Goal: Task Accomplishment & Management: Manage account settings

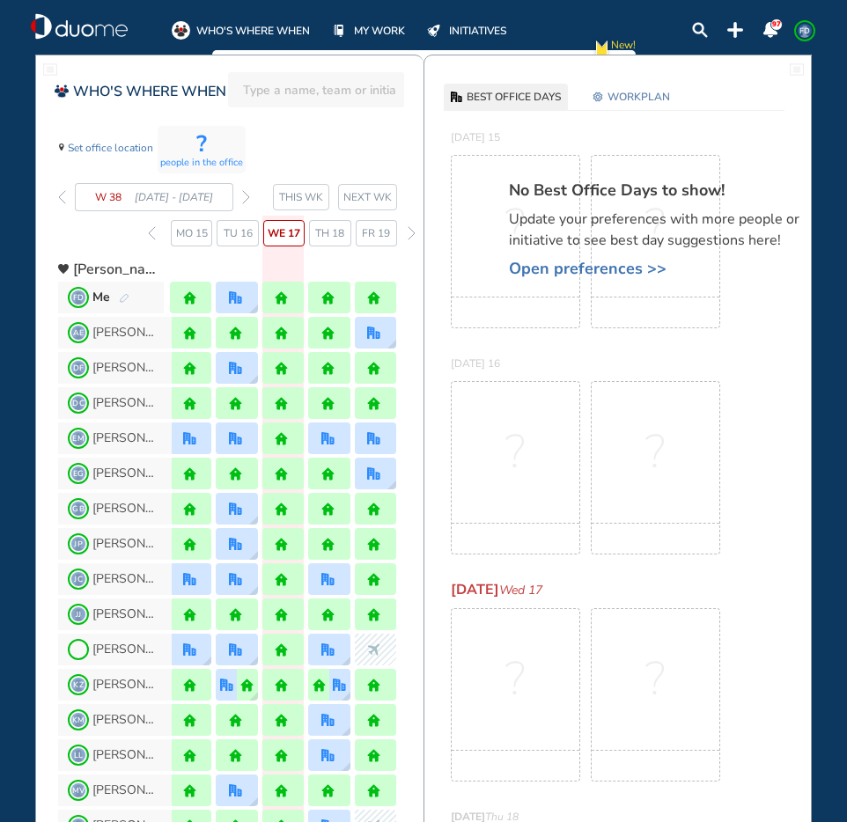
click at [536, 269] on span "Open preferences >>" at bounding box center [663, 269] width 308 height 18
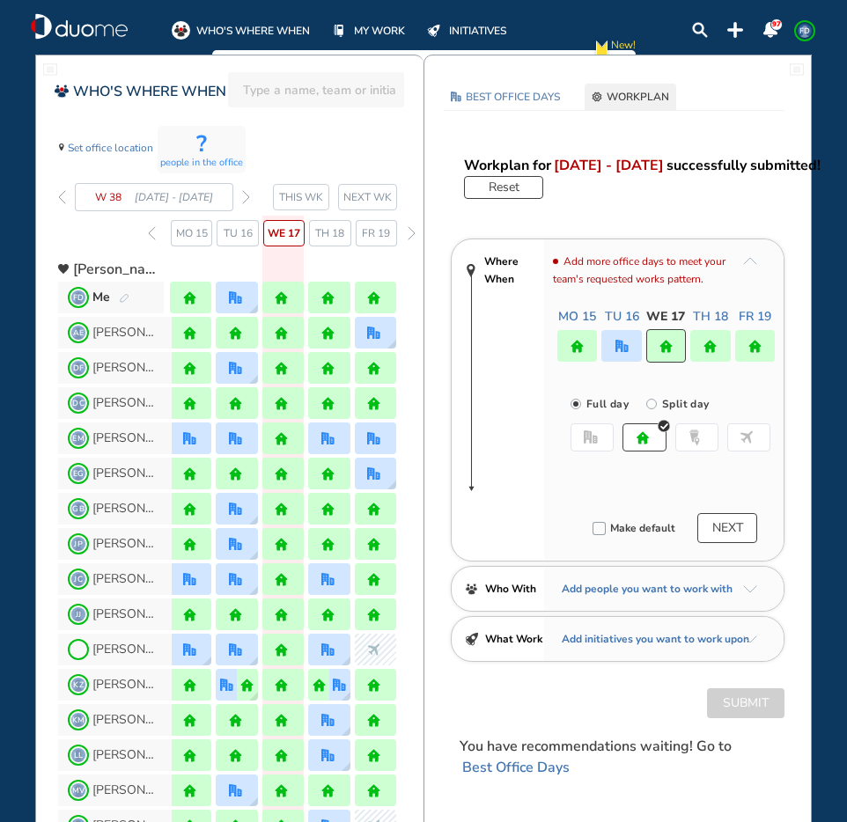
click at [322, 240] on span "Th 18" at bounding box center [329, 234] width 29 height 18
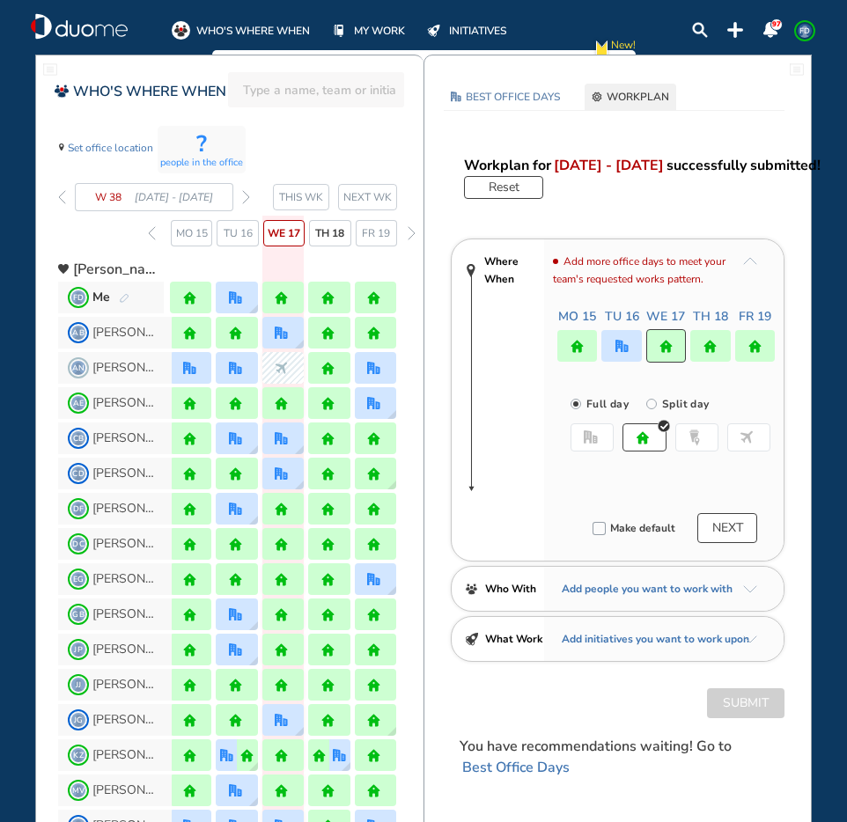
click at [697, 354] on div at bounding box center [710, 346] width 40 height 32
click at [745, 437] on img "nonworking-bdbdbd" at bounding box center [747, 438] width 14 height 14
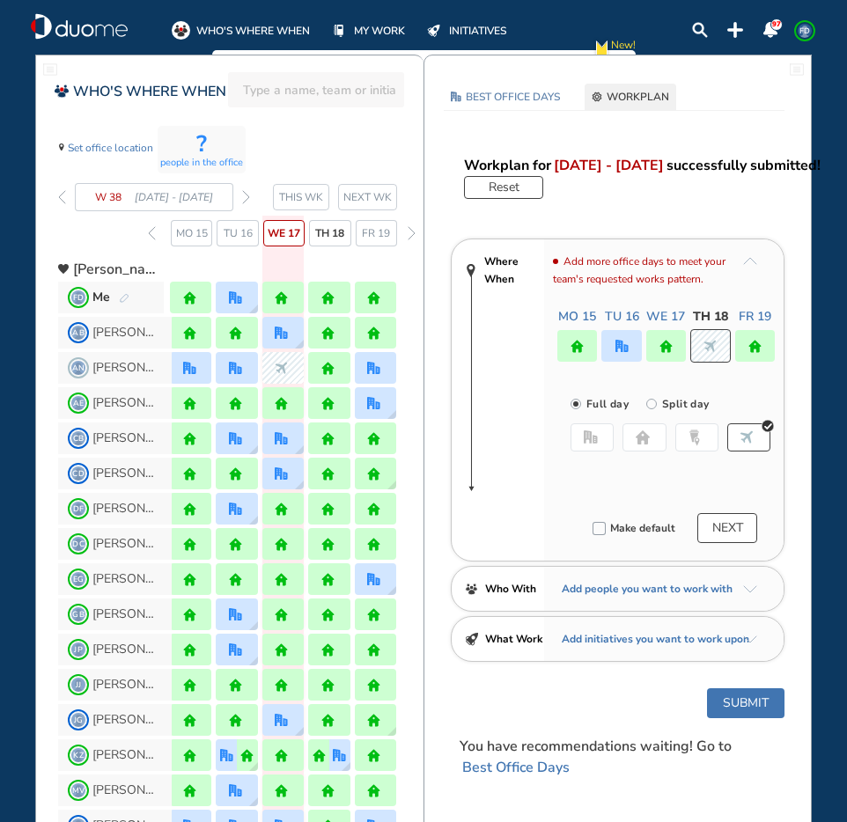
click at [751, 698] on button "Submit" at bounding box center [745, 704] width 77 height 30
